Goal: Navigation & Orientation: Go to known website

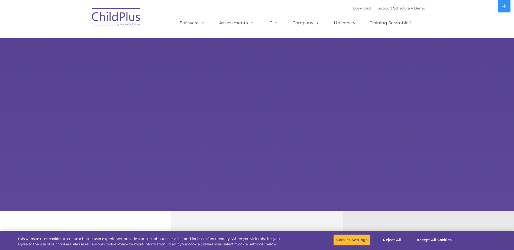
select select "MEDIUM"
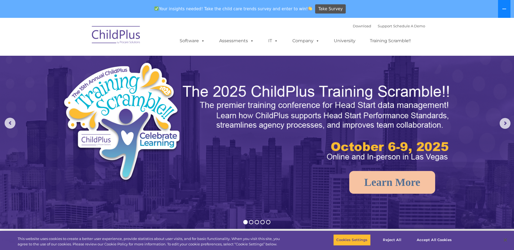
click at [506, 9] on icon at bounding box center [504, 9] width 4 height 4
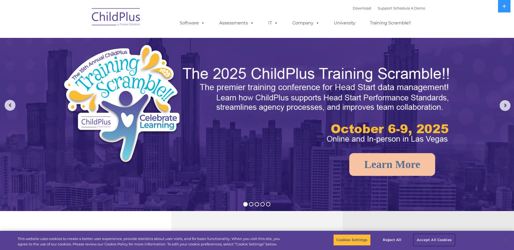
click at [435, 239] on button "Accept All Cookies" at bounding box center [434, 240] width 41 height 11
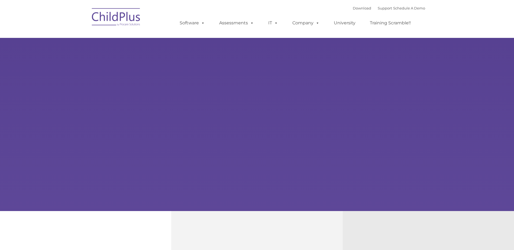
type input ""
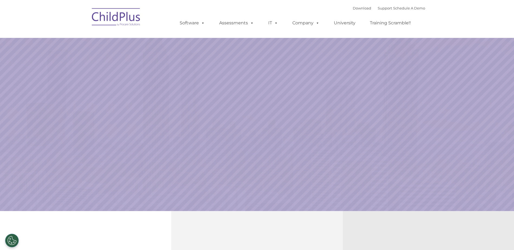
select select "MEDIUM"
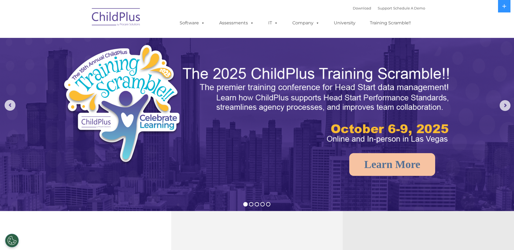
click at [118, 18] on img at bounding box center [116, 17] width 54 height 27
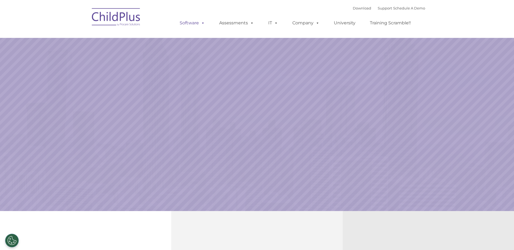
select select "MEDIUM"
